Goal: Task Accomplishment & Management: Use online tool/utility

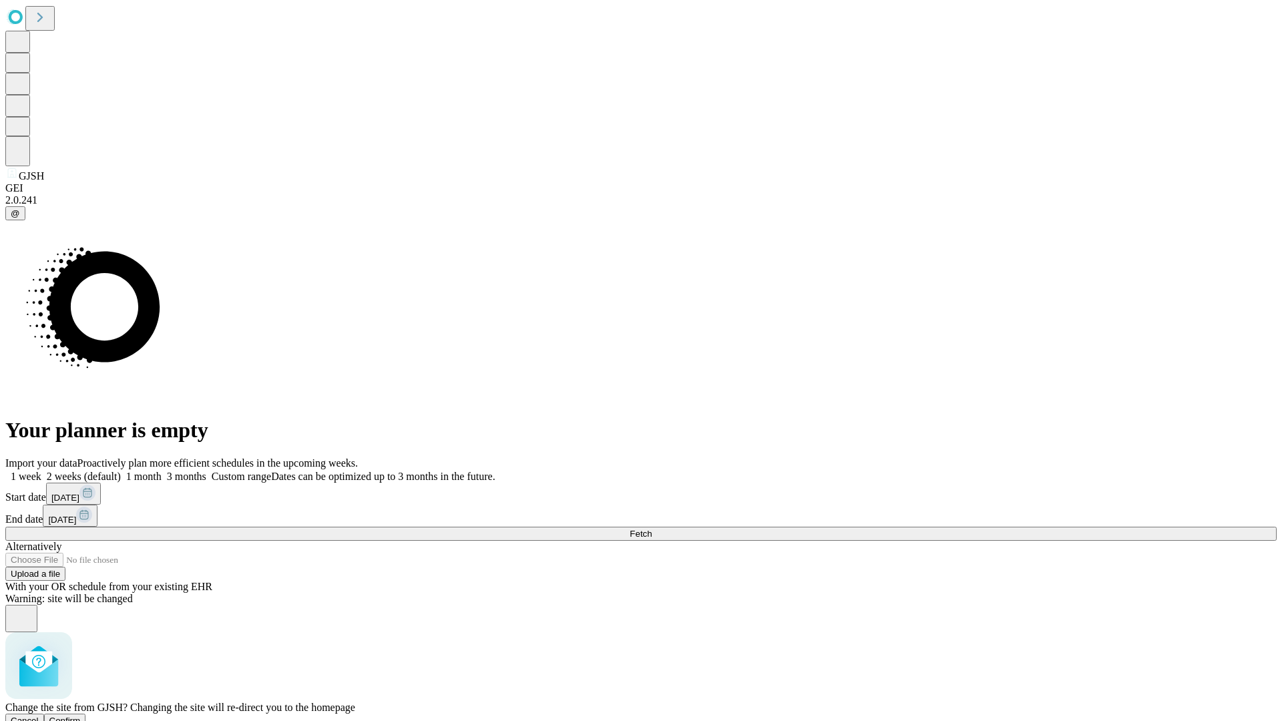
click at [81, 716] on span "Confirm" at bounding box center [64, 721] width 31 height 10
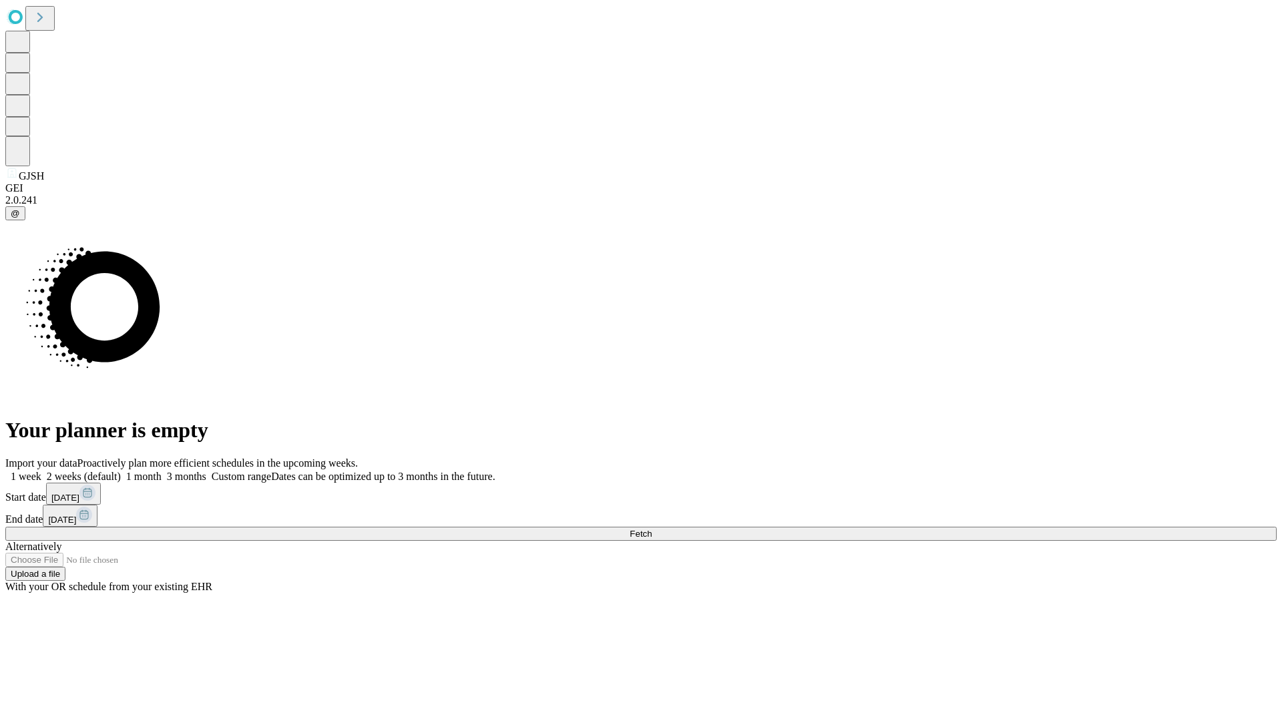
click at [41, 471] on label "1 week" at bounding box center [23, 476] width 36 height 11
click at [652, 529] on span "Fetch" at bounding box center [641, 534] width 22 height 10
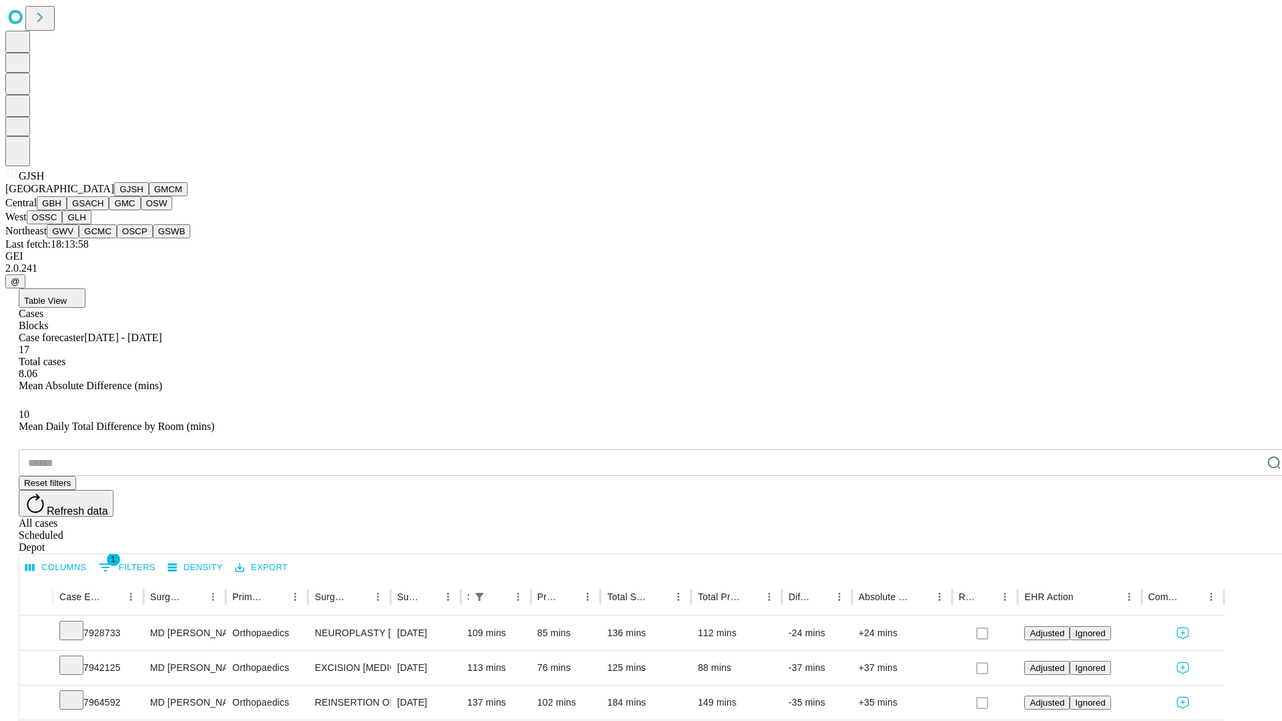
click at [149, 196] on button "GMCM" at bounding box center [168, 189] width 39 height 14
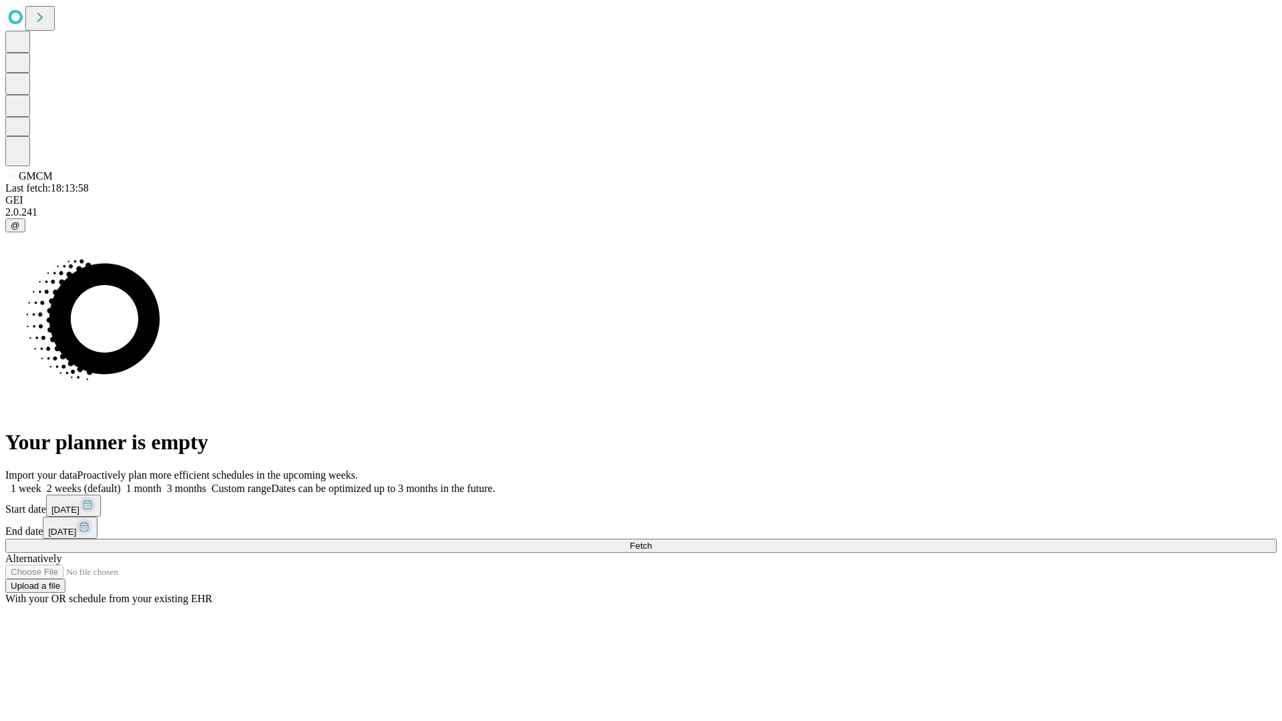
click at [41, 483] on label "1 week" at bounding box center [23, 488] width 36 height 11
click at [652, 541] on span "Fetch" at bounding box center [641, 546] width 22 height 10
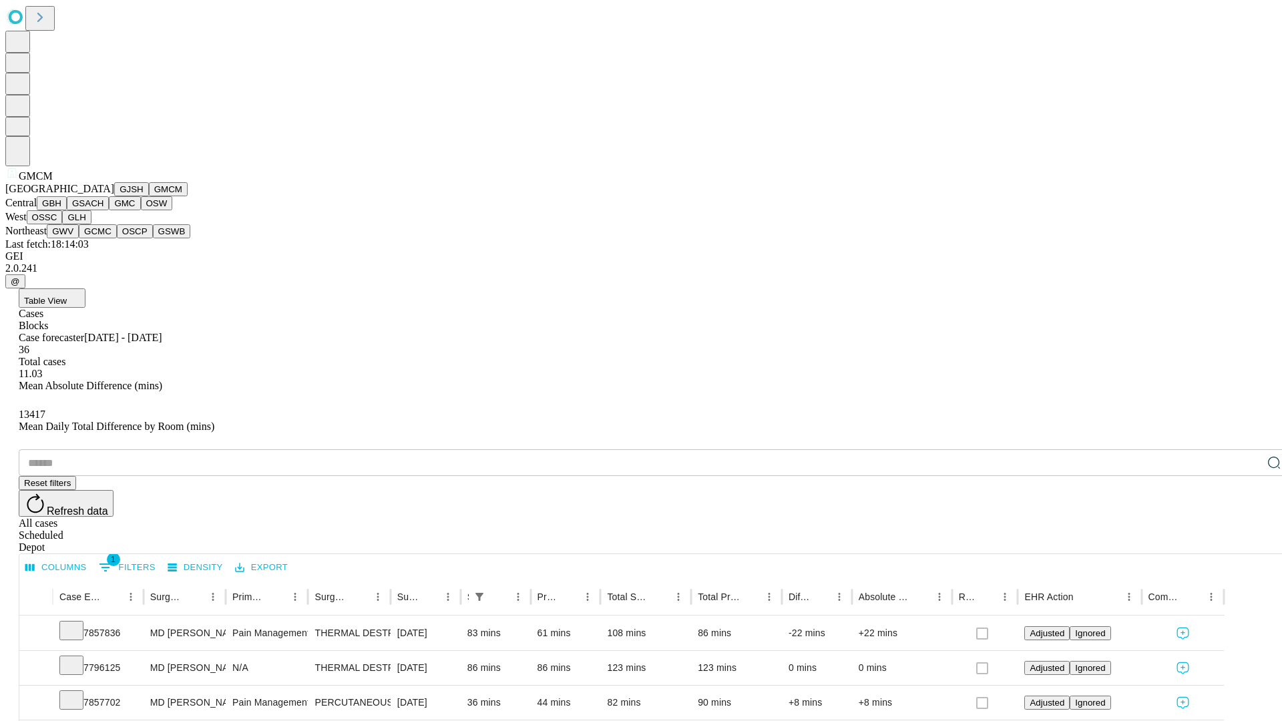
click at [67, 210] on button "GBH" at bounding box center [52, 203] width 30 height 14
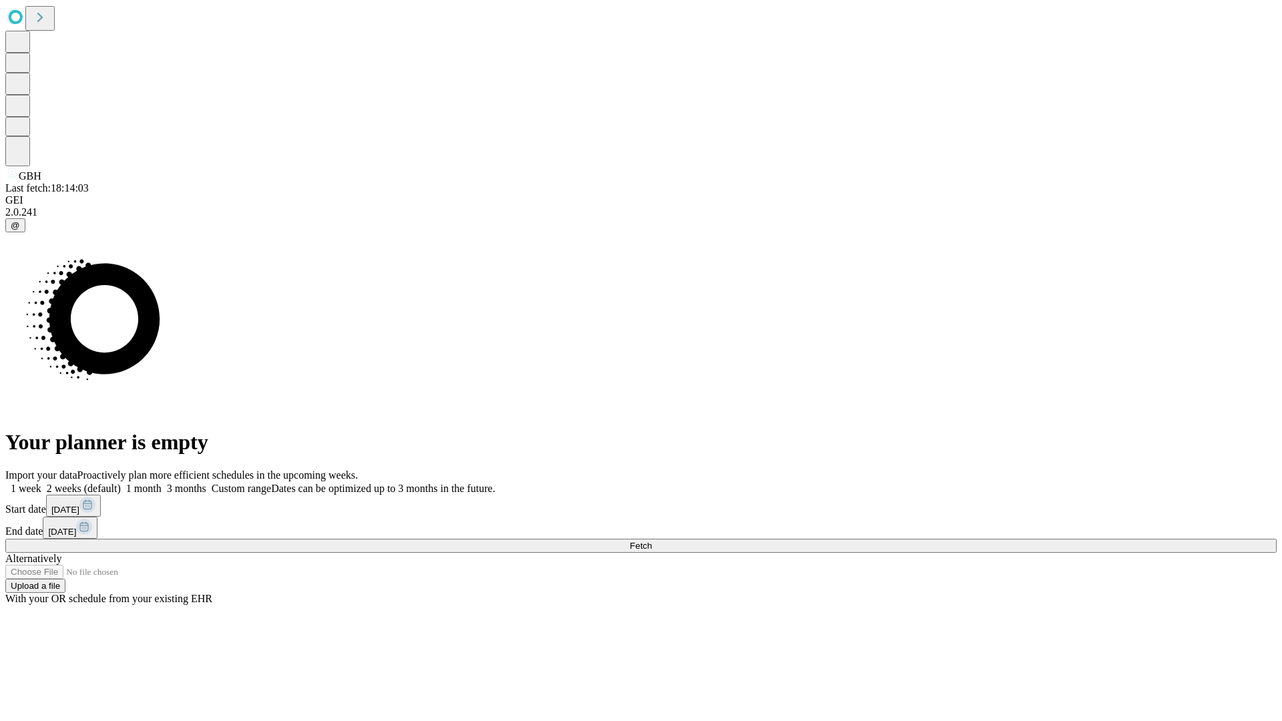
click at [41, 483] on label "1 week" at bounding box center [23, 488] width 36 height 11
click at [652, 541] on span "Fetch" at bounding box center [641, 546] width 22 height 10
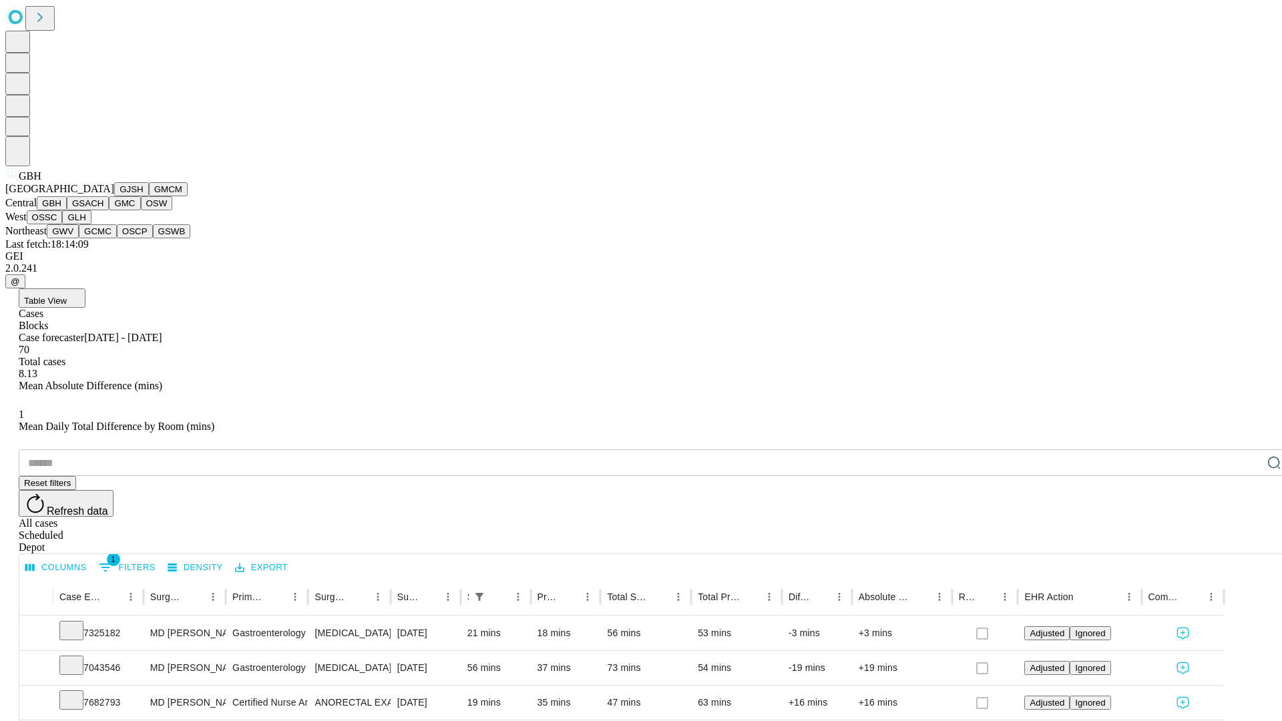
click at [103, 210] on button "GSACH" at bounding box center [88, 203] width 42 height 14
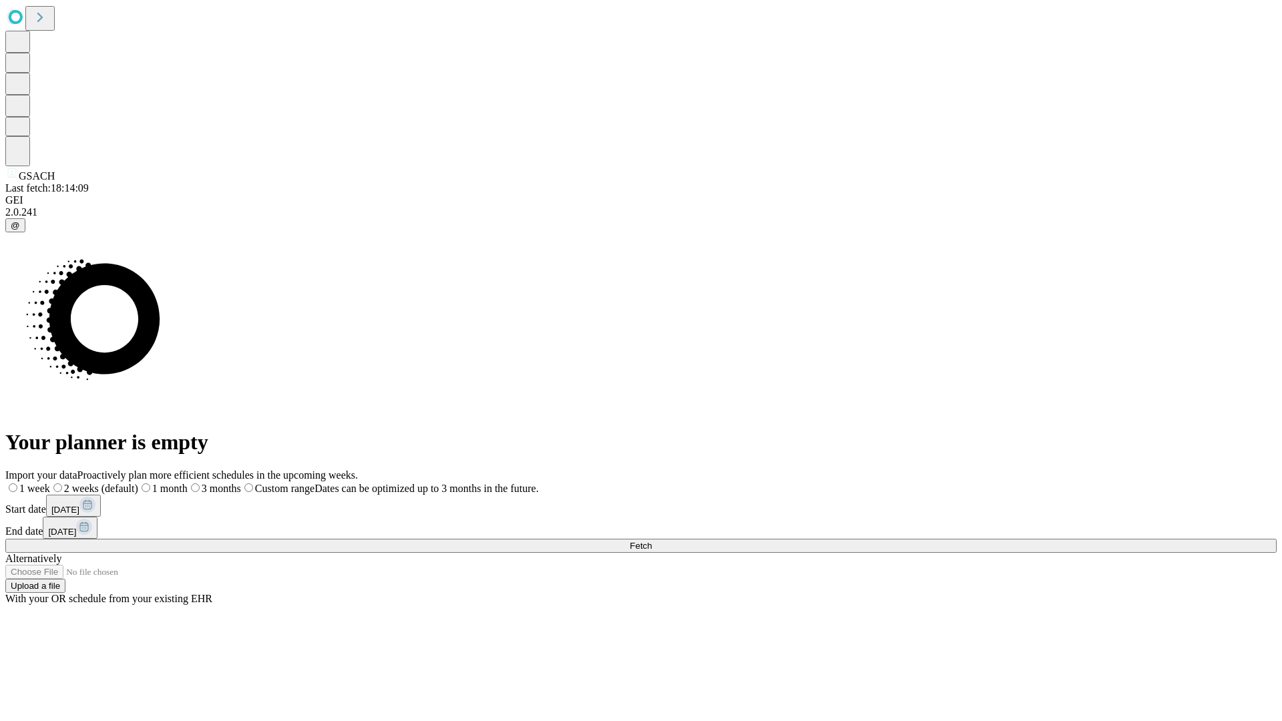
click at [652, 541] on span "Fetch" at bounding box center [641, 546] width 22 height 10
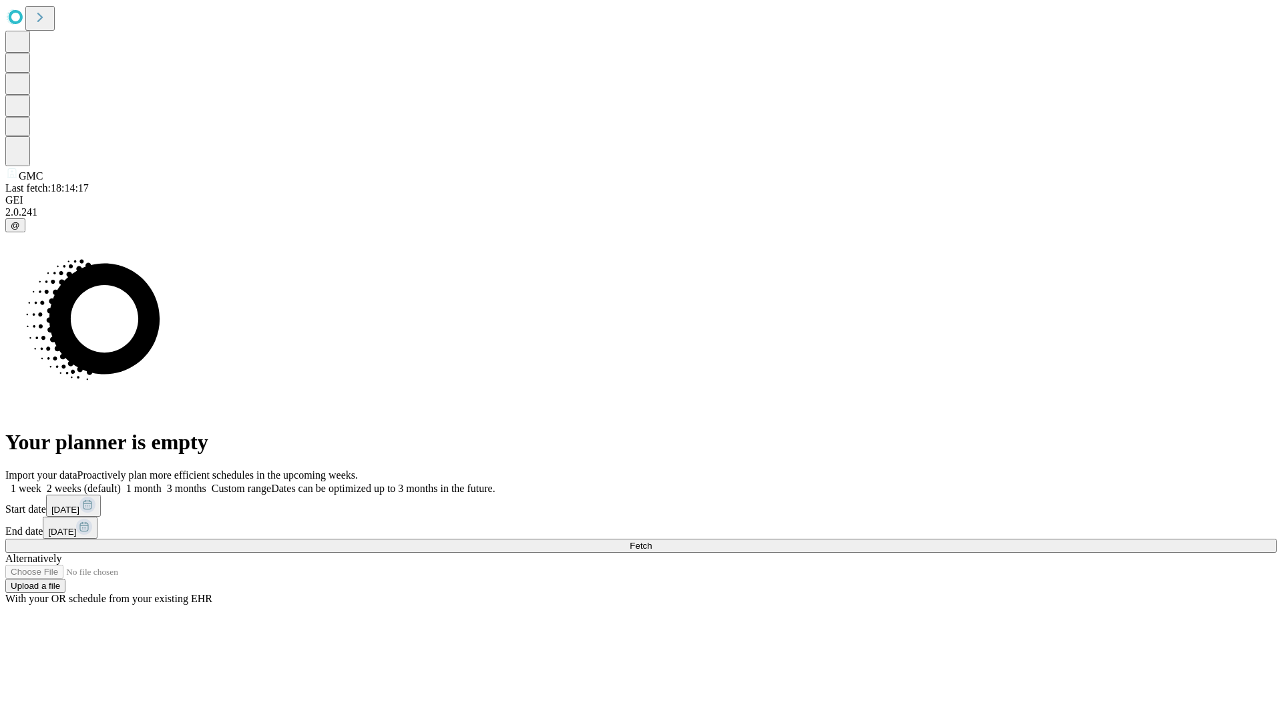
click at [41, 483] on label "1 week" at bounding box center [23, 488] width 36 height 11
click at [652, 541] on span "Fetch" at bounding box center [641, 546] width 22 height 10
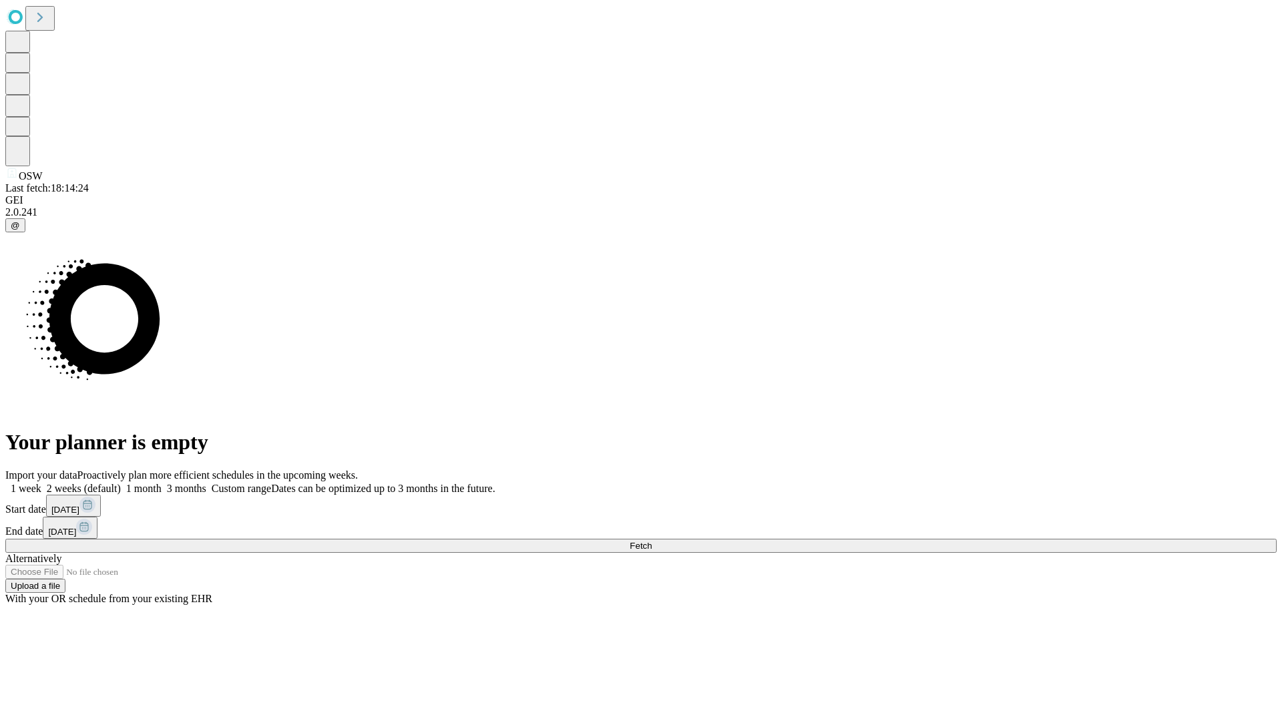
click at [41, 483] on label "1 week" at bounding box center [23, 488] width 36 height 11
click at [652, 541] on span "Fetch" at bounding box center [641, 546] width 22 height 10
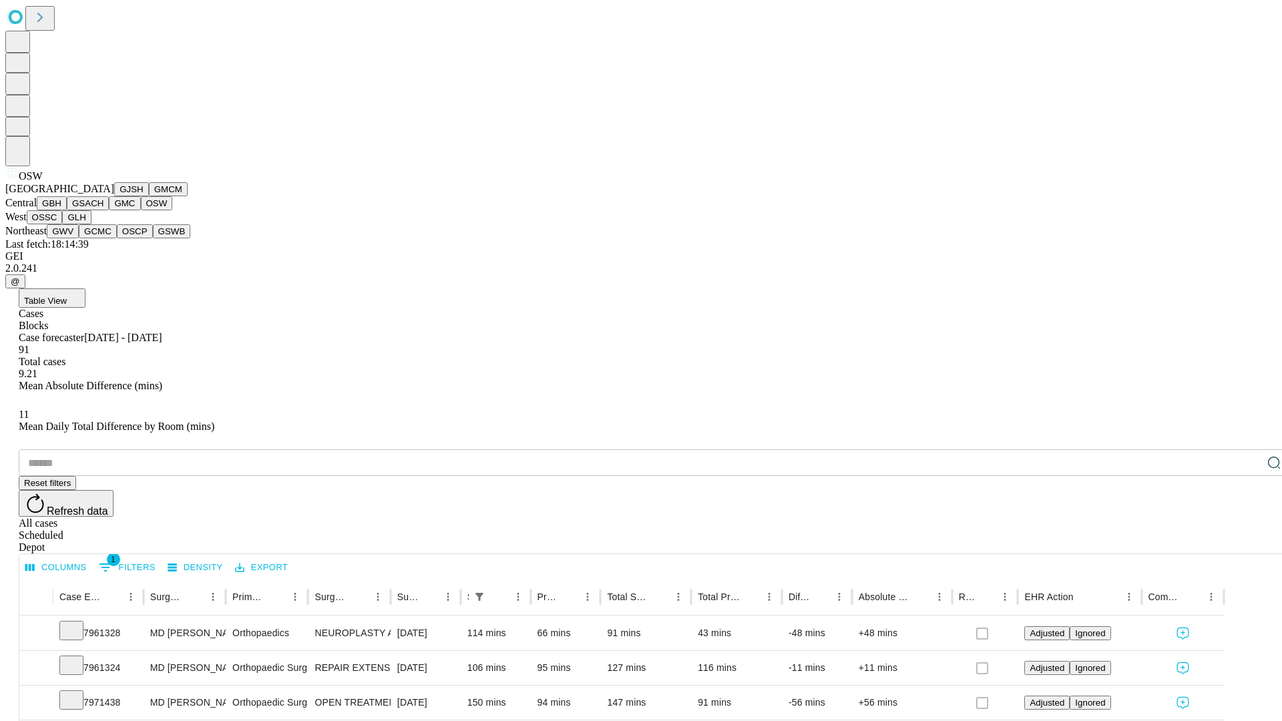
click at [63, 224] on button "OSSC" at bounding box center [45, 217] width 36 height 14
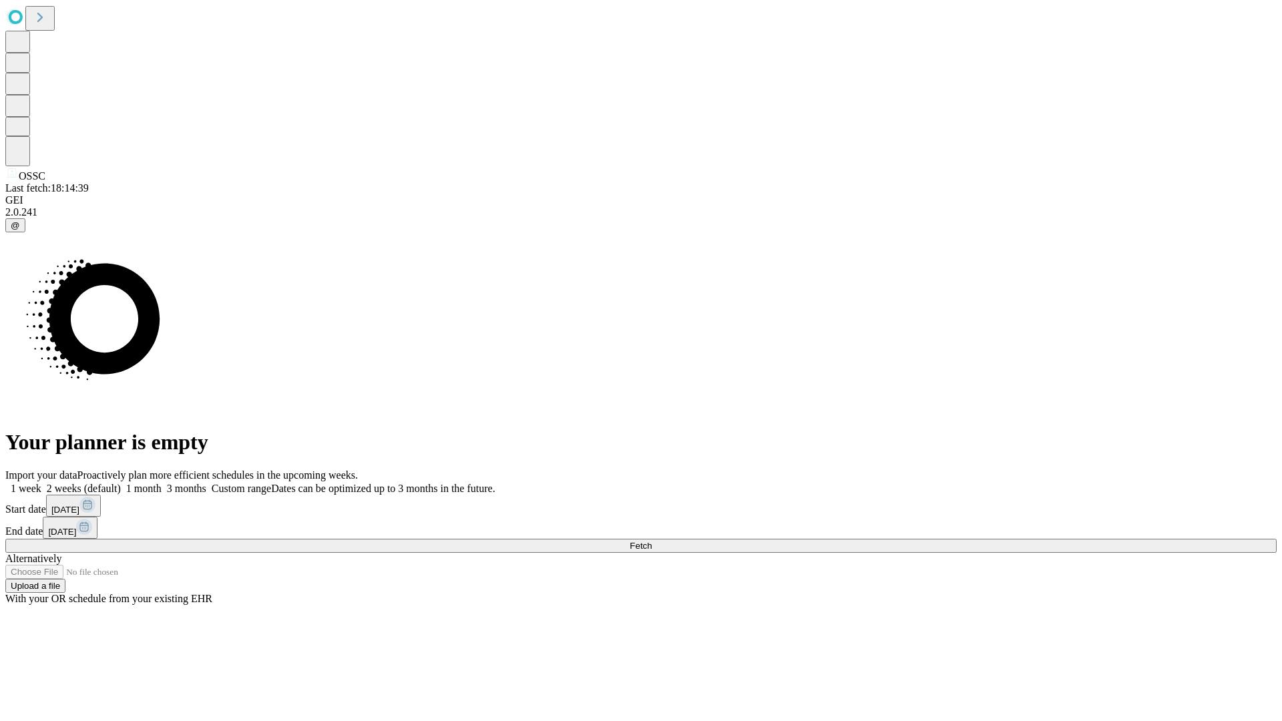
click at [41, 483] on label "1 week" at bounding box center [23, 488] width 36 height 11
click at [652, 541] on span "Fetch" at bounding box center [641, 546] width 22 height 10
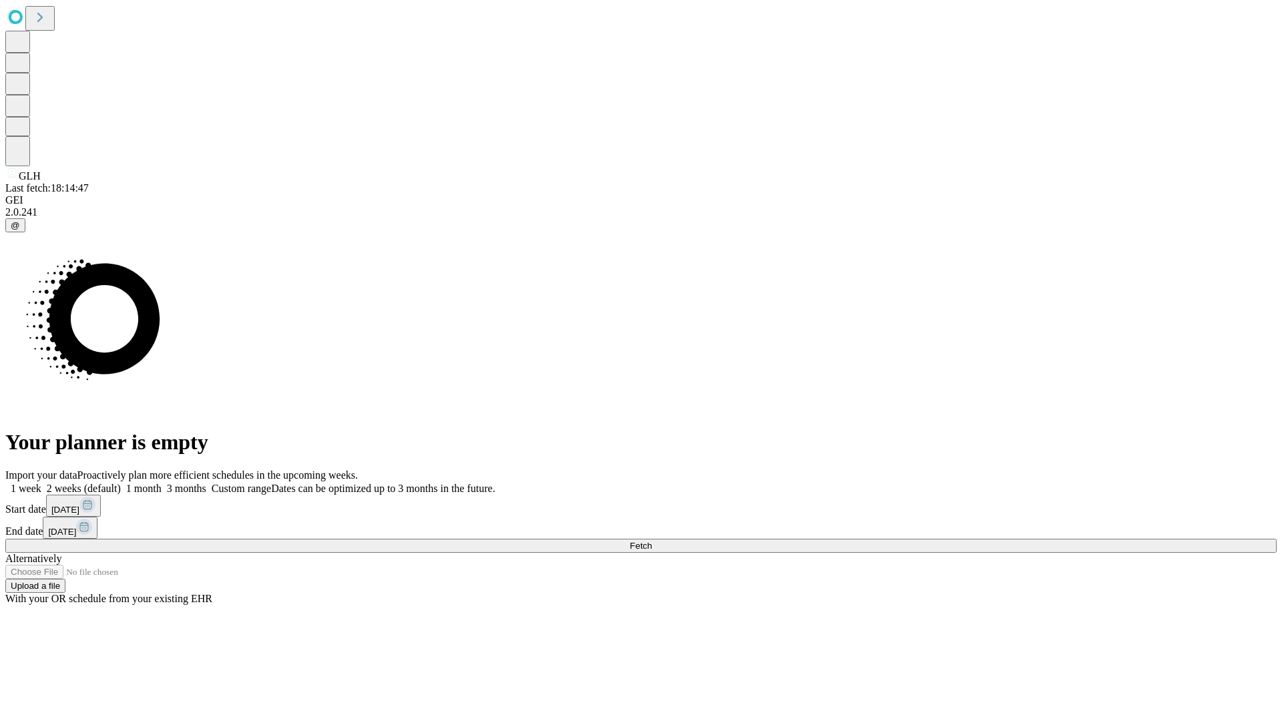
click at [41, 483] on label "1 week" at bounding box center [23, 488] width 36 height 11
click at [652, 541] on span "Fetch" at bounding box center [641, 546] width 22 height 10
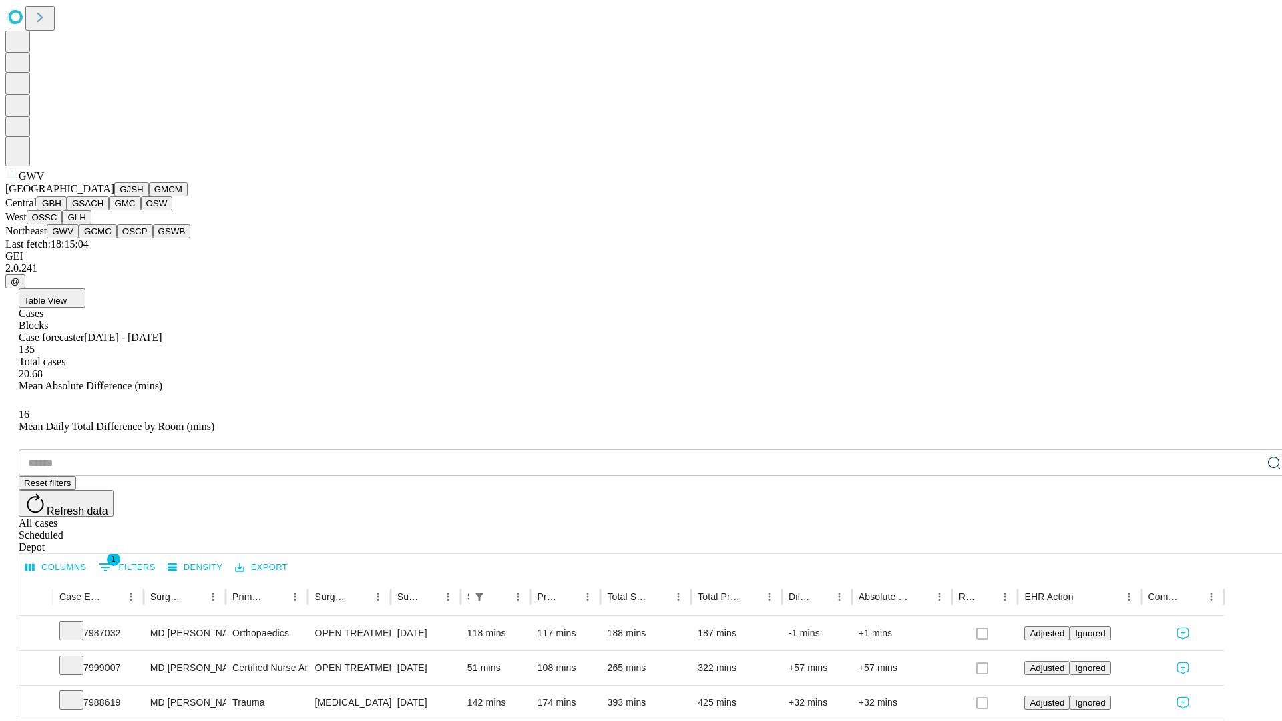
click at [103, 238] on button "GCMC" at bounding box center [98, 231] width 38 height 14
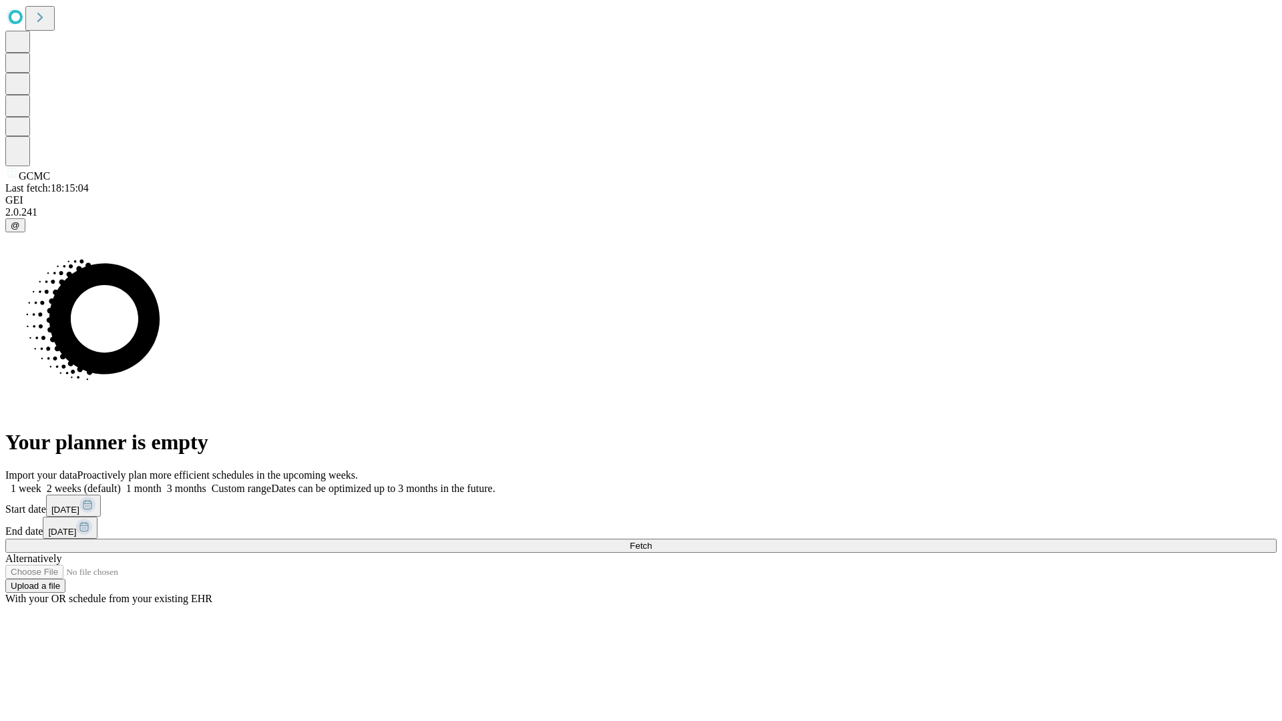
click at [652, 541] on span "Fetch" at bounding box center [641, 546] width 22 height 10
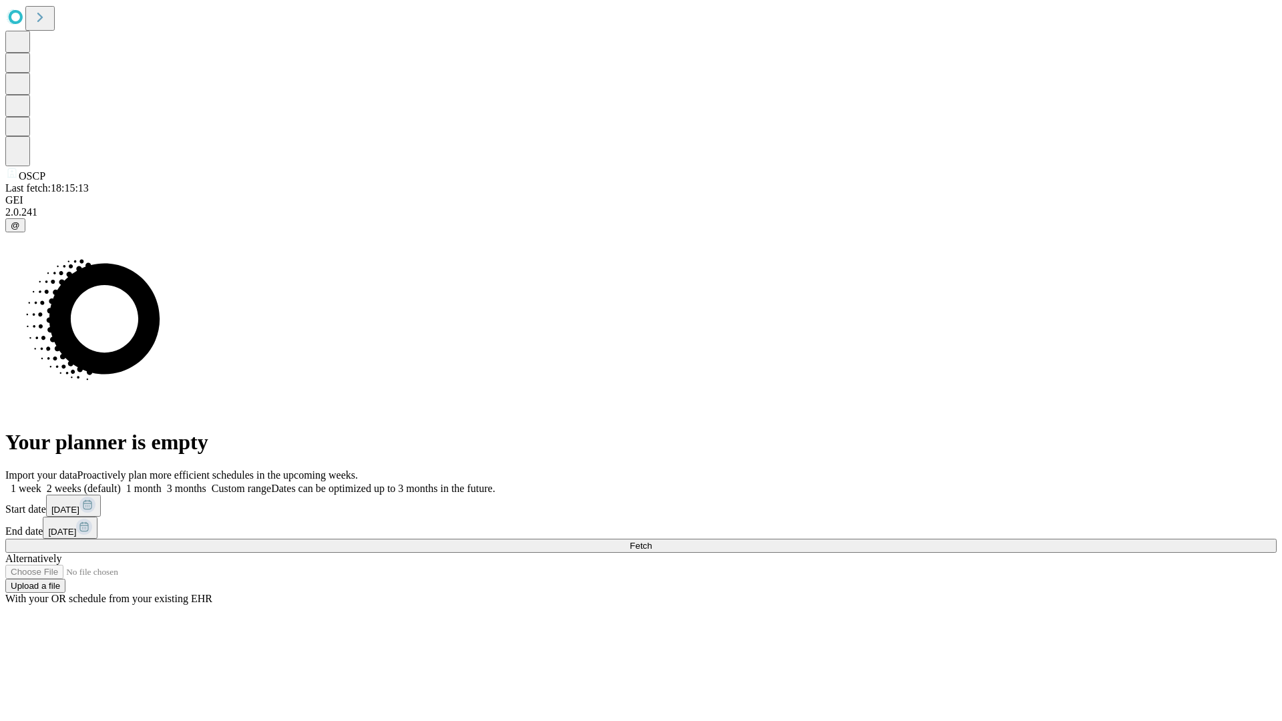
click at [41, 483] on label "1 week" at bounding box center [23, 488] width 36 height 11
click at [652, 541] on span "Fetch" at bounding box center [641, 546] width 22 height 10
